Goal: Transaction & Acquisition: Subscribe to service/newsletter

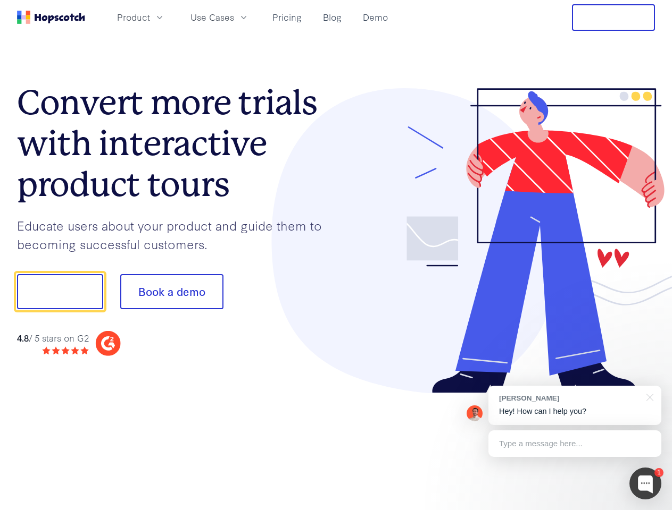
click at [336, 255] on div at bounding box center [495, 241] width 319 height 306
click at [150, 17] on span "Product" at bounding box center [133, 17] width 33 height 13
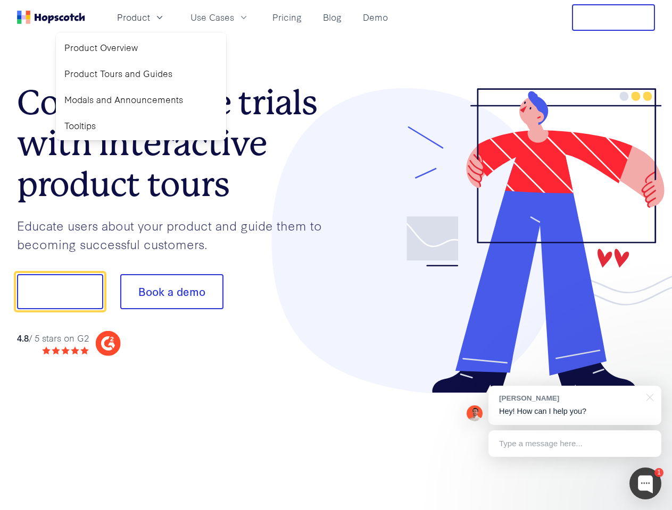
click at [234, 17] on span "Use Cases" at bounding box center [212, 17] width 44 height 13
click at [613, 18] on button "Free Trial" at bounding box center [613, 17] width 83 height 27
click at [60, 292] on button "Show me!" at bounding box center [60, 291] width 86 height 35
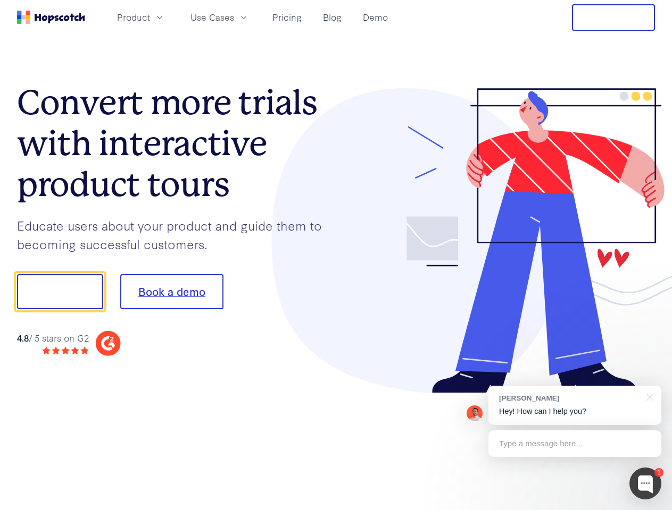
click at [171, 292] on button "Book a demo" at bounding box center [171, 291] width 103 height 35
click at [645, 484] on div at bounding box center [645, 484] width 32 height 32
click at [574, 406] on div "[PERSON_NAME] Hey! How can I help you?" at bounding box center [574, 405] width 173 height 39
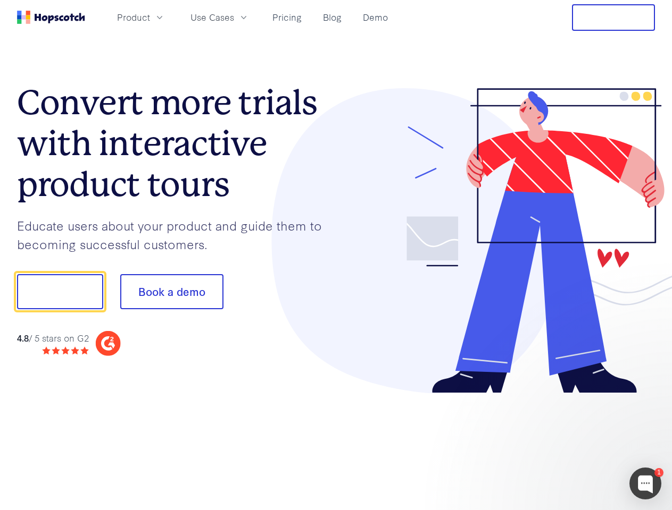
click at [648, 397] on div at bounding box center [561, 290] width 199 height 355
click at [574, 444] on div at bounding box center [561, 362] width 199 height 212
